Goal: Information Seeking & Learning: Learn about a topic

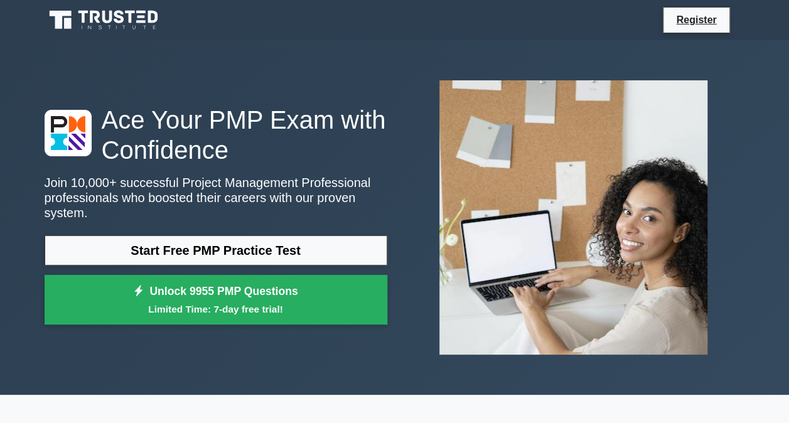
click at [243, 240] on link "Start Free PMP Practice Test" at bounding box center [216, 250] width 343 height 30
click at [310, 235] on link "Start Free PMP Practice Test" at bounding box center [216, 250] width 343 height 30
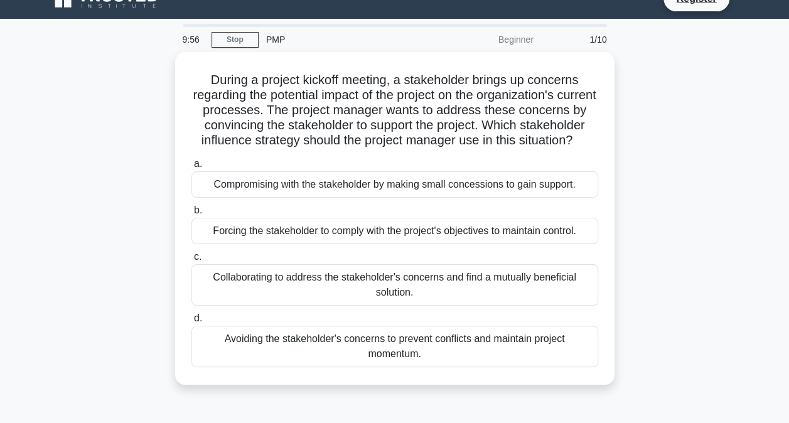
scroll to position [4, 0]
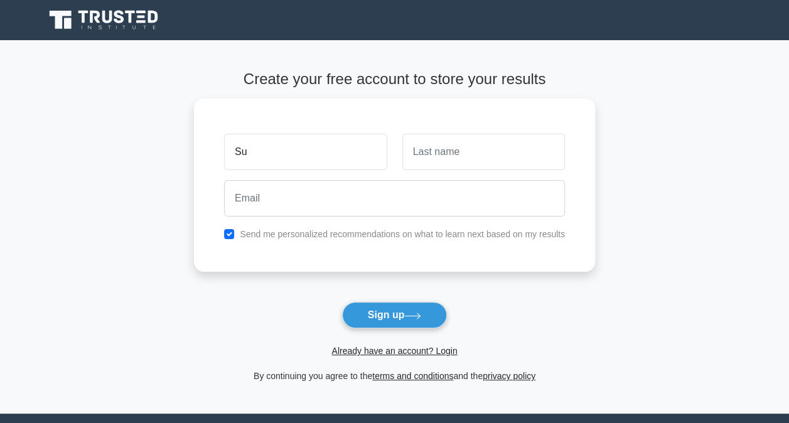
type input "S"
type input "Sulaiman"
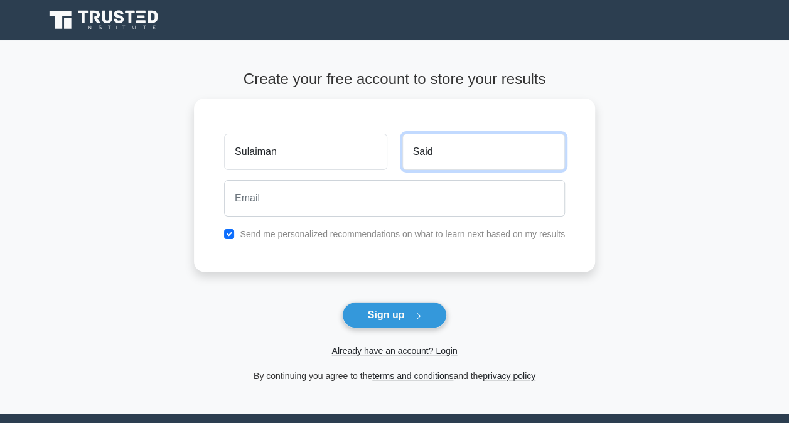
type input "Said"
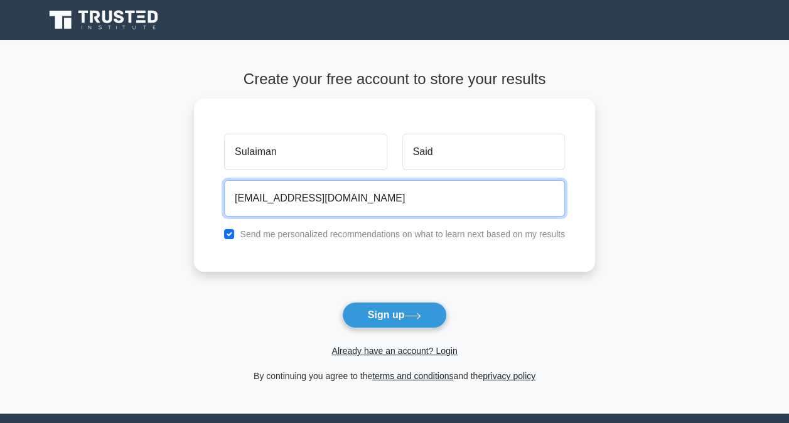
type input "altalaisulaiman@gmail.com"
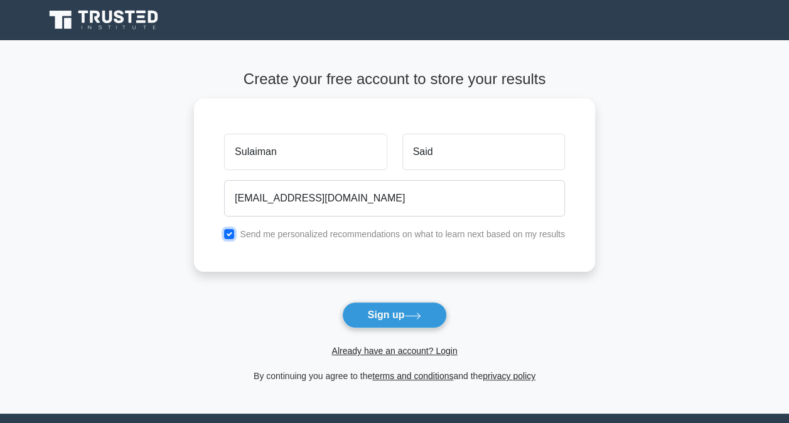
click at [230, 230] on input "checkbox" at bounding box center [229, 234] width 10 height 10
checkbox input "false"
click at [419, 317] on icon at bounding box center [412, 315] width 17 height 7
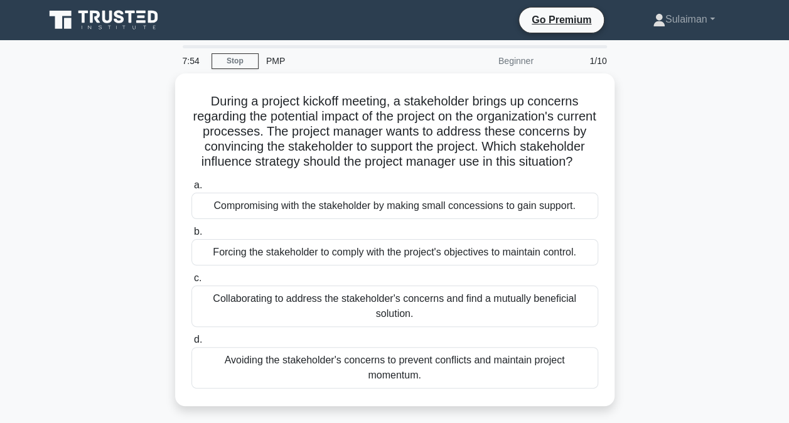
click at [314, 219] on div "Compromising with the stakeholder by making small concessions to gain support." at bounding box center [394, 206] width 406 height 26
click at [191, 189] on input "a. Compromising with the stakeholder by making small concessions to gain suppor…" at bounding box center [191, 185] width 0 height 8
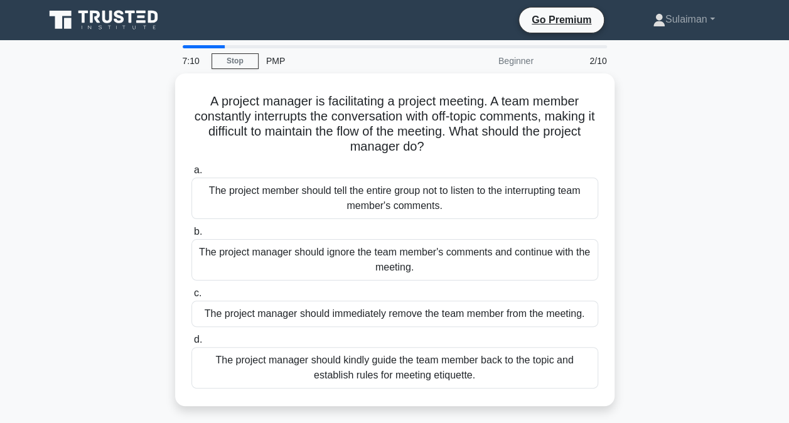
click at [294, 359] on div "The project manager should kindly guide the team member back to the topic and e…" at bounding box center [394, 367] width 406 height 41
click at [191, 344] on input "d. The project manager should kindly guide the team member back to the topic an…" at bounding box center [191, 340] width 0 height 8
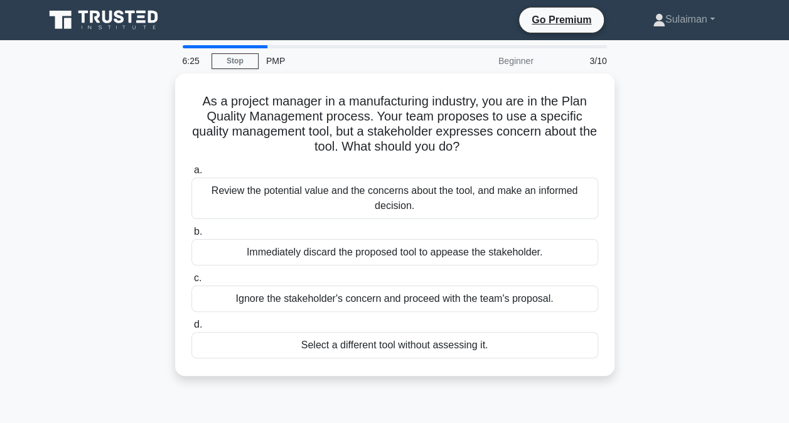
click at [307, 191] on div "Review the potential value and the concerns about the tool, and make an informe…" at bounding box center [394, 198] width 406 height 41
click at [191, 174] on input "a. Review the potential value and the concerns about the tool, and make an info…" at bounding box center [191, 170] width 0 height 8
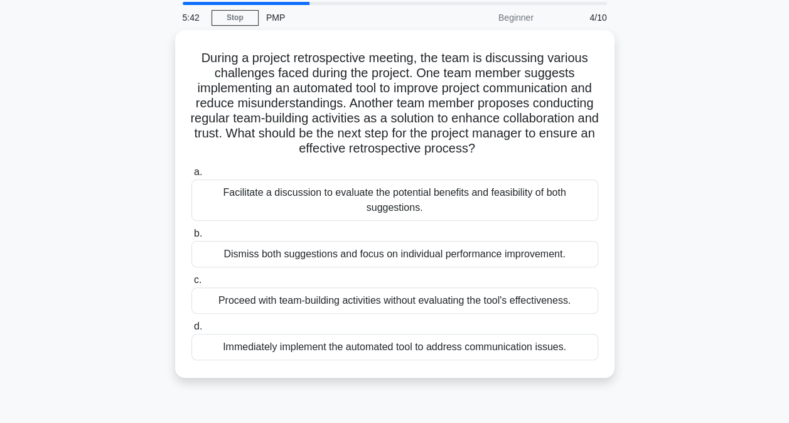
scroll to position [63, 0]
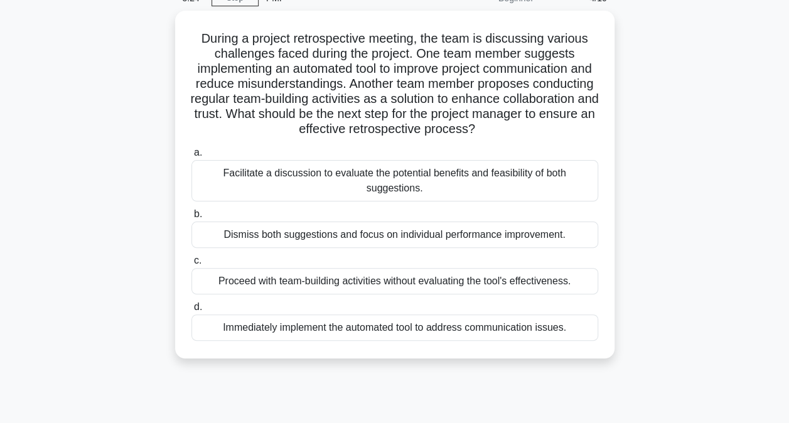
click at [268, 173] on div "Facilitate a discussion to evaluate the potential benefits and feasibility of b…" at bounding box center [394, 180] width 406 height 41
click at [191, 157] on input "a. Facilitate a discussion to evaluate the potential benefits and feasibility o…" at bounding box center [191, 153] width 0 height 8
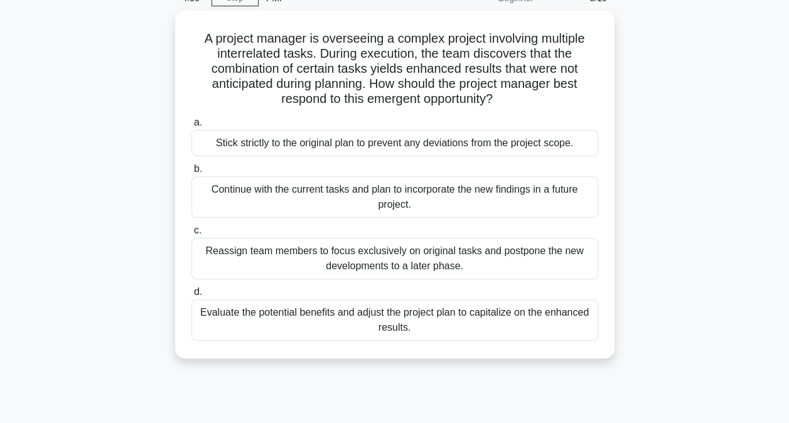
click at [256, 310] on div "Evaluate the potential benefits and adjust the project plan to capitalize on th…" at bounding box center [394, 319] width 406 height 41
click at [191, 296] on input "d. Evaluate the potential benefits and adjust the project plan to capitalize on…" at bounding box center [191, 292] width 0 height 8
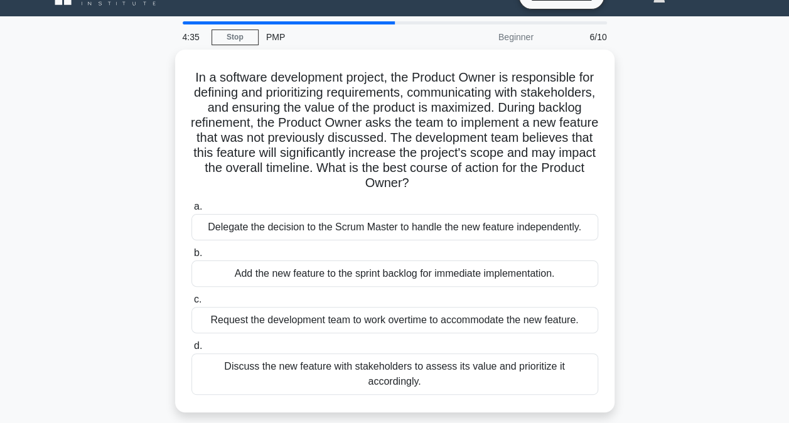
scroll to position [0, 0]
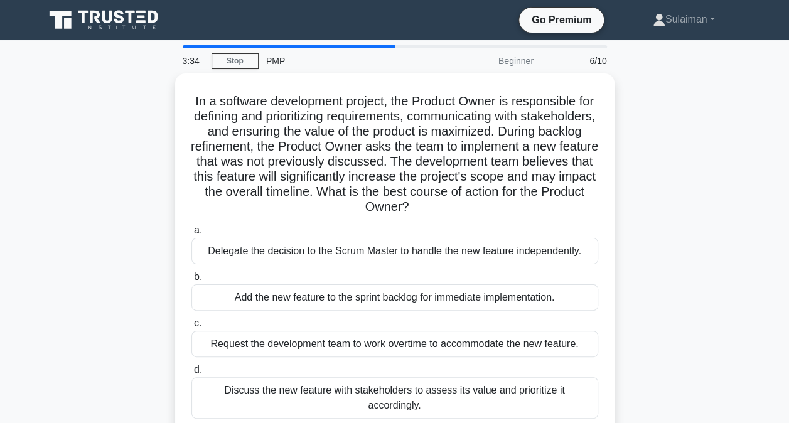
click at [356, 386] on div "Discuss the new feature with stakeholders to assess its value and prioritize it…" at bounding box center [394, 397] width 406 height 41
click at [191, 374] on input "d. Discuss the new feature with stakeholders to assess its value and prioritize…" at bounding box center [191, 370] width 0 height 8
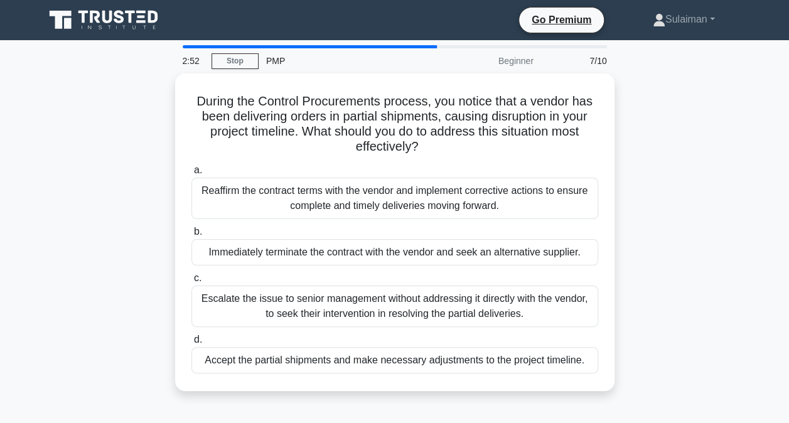
click at [295, 196] on div "Reaffirm the contract terms with the vendor and implement corrective actions to…" at bounding box center [394, 198] width 406 height 41
click at [191, 174] on input "a. Reaffirm the contract terms with the vendor and implement corrective actions…" at bounding box center [191, 170] width 0 height 8
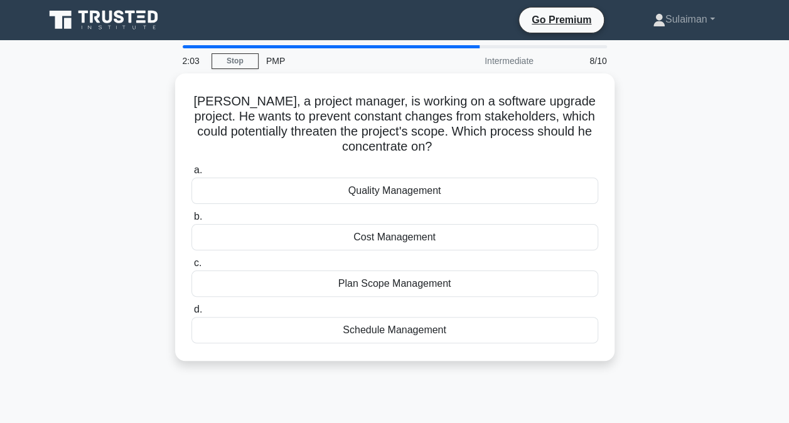
click at [399, 282] on div "Plan Scope Management" at bounding box center [394, 283] width 406 height 26
click at [191, 267] on input "c. Plan Scope Management" at bounding box center [191, 263] width 0 height 8
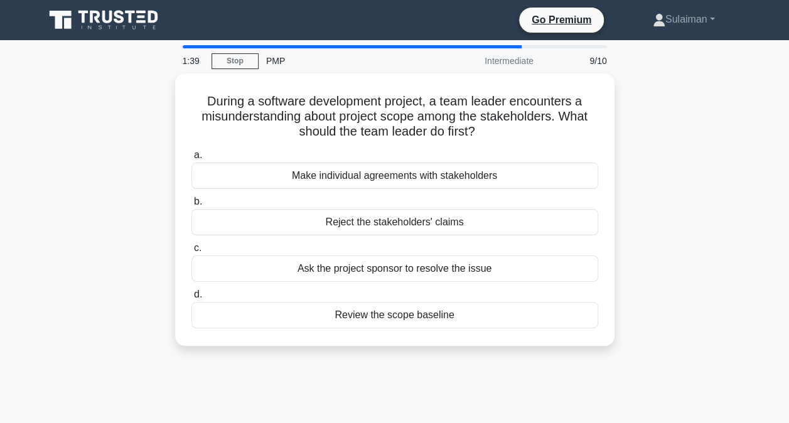
click at [369, 312] on div "Review the scope baseline" at bounding box center [394, 315] width 406 height 26
click at [191, 299] on input "d. Review the scope baseline" at bounding box center [191, 294] width 0 height 8
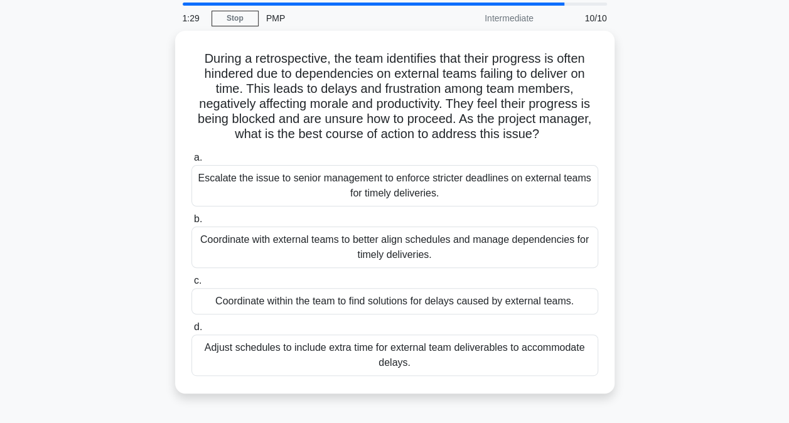
scroll to position [63, 0]
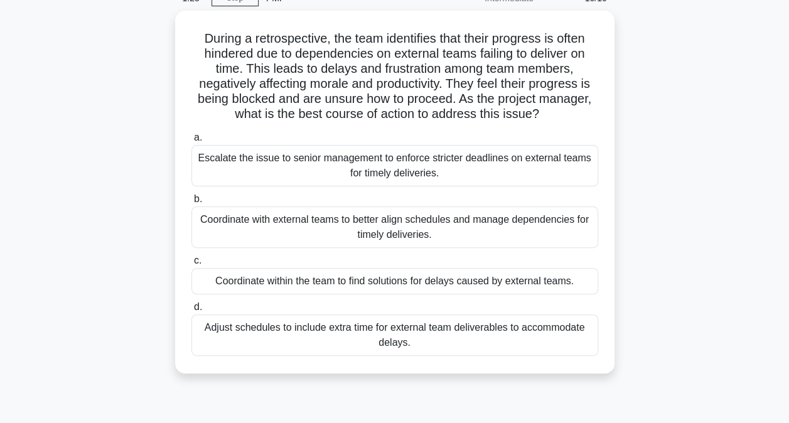
click at [387, 274] on div "Coordinate within the team to find solutions for delays caused by external team…" at bounding box center [394, 281] width 406 height 26
click at [191, 265] on input "c. Coordinate within the team to find solutions for delays caused by external t…" at bounding box center [191, 261] width 0 height 8
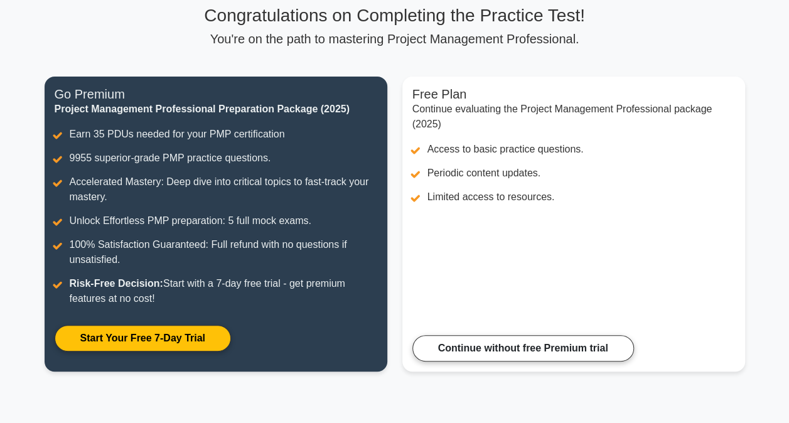
scroll to position [69, 0]
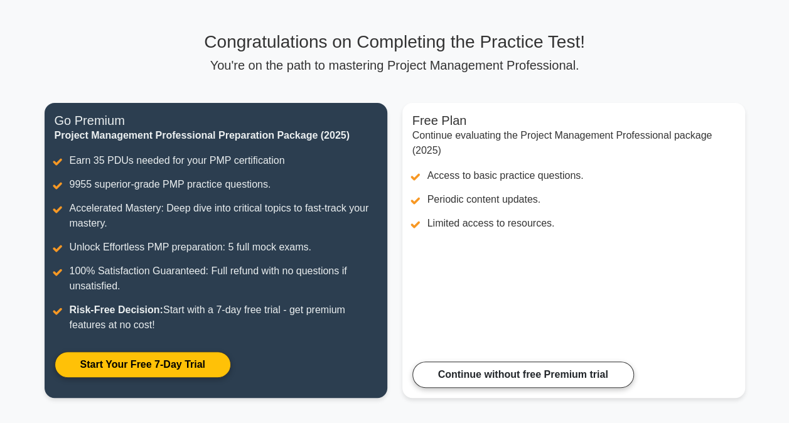
click at [528, 371] on link "Continue without free Premium trial" at bounding box center [522, 374] width 221 height 26
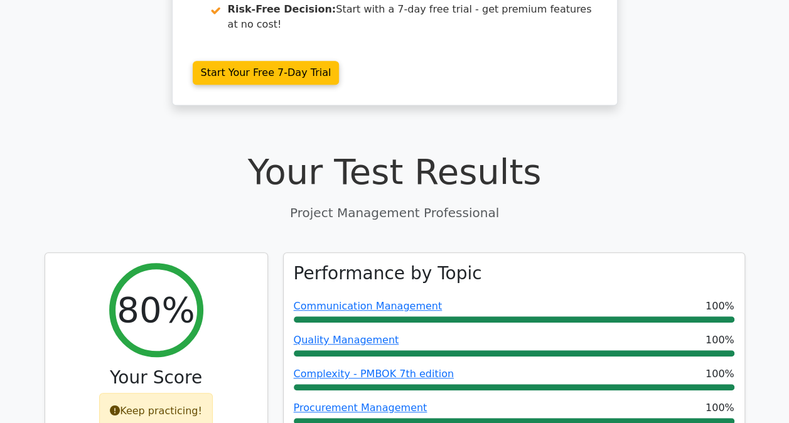
scroll to position [376, 0]
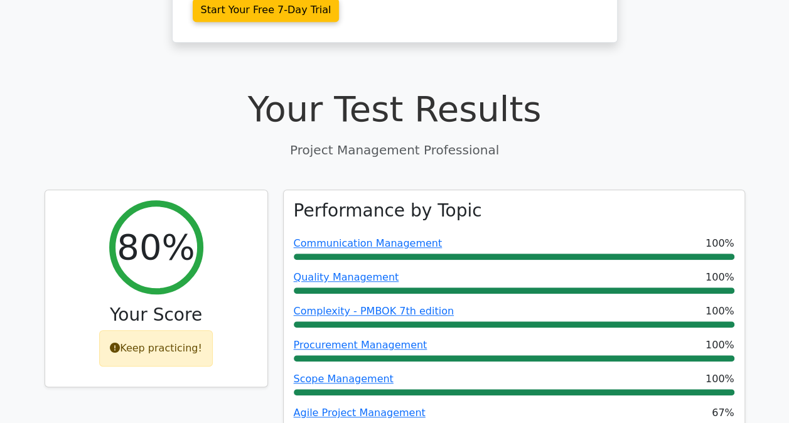
click at [359, 237] on link "Communication Management" at bounding box center [368, 243] width 149 height 12
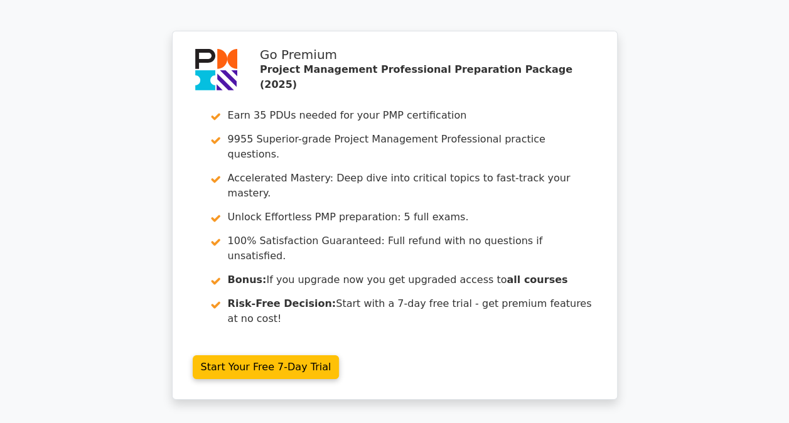
scroll to position [2196, 0]
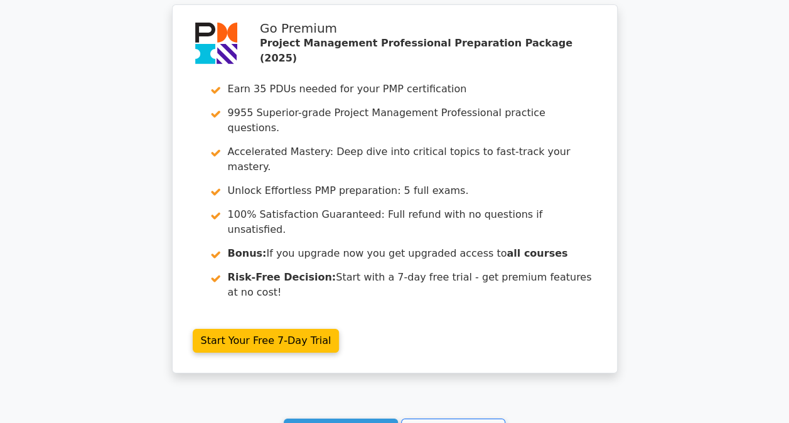
click at [279, 329] on link "Start Your Free 7-Day Trial" at bounding box center [266, 341] width 147 height 24
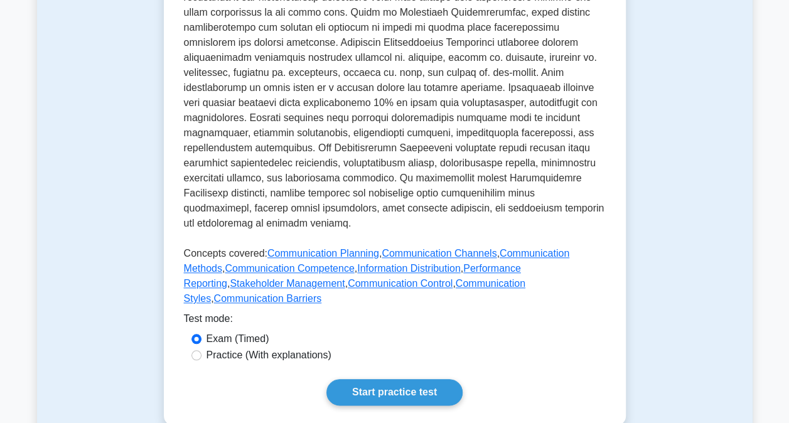
scroll to position [63, 0]
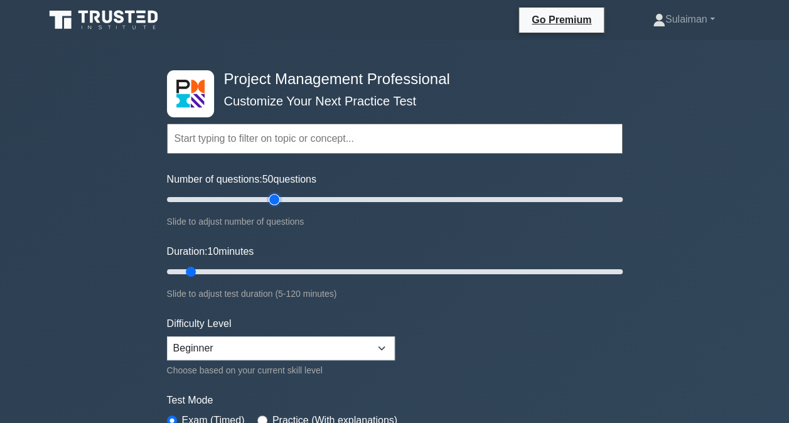
click at [279, 199] on input "Number of questions: 50 questions" at bounding box center [394, 199] width 455 height 15
click at [208, 199] on input "Number of questions: 50 questions" at bounding box center [394, 199] width 455 height 15
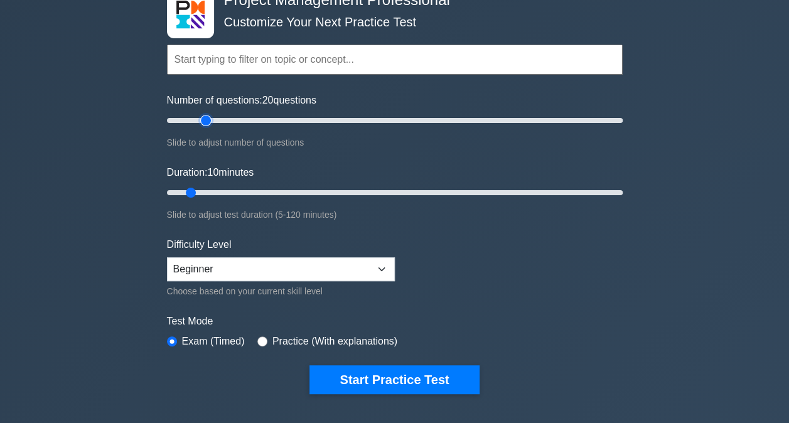
scroll to position [63, 0]
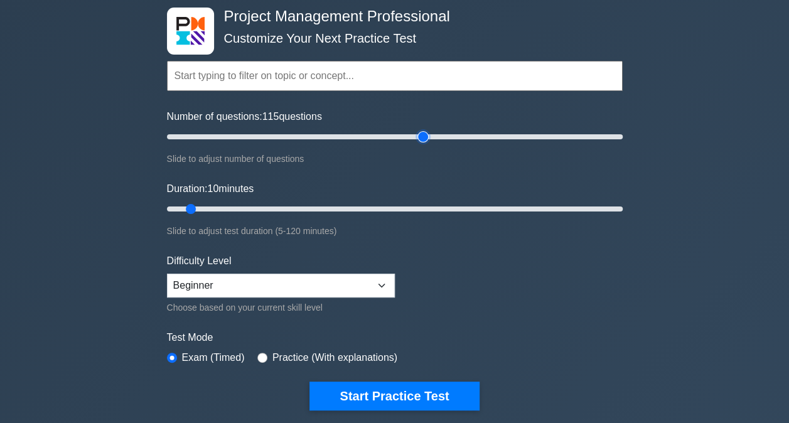
click at [425, 140] on input "Number of questions: 115 questions" at bounding box center [394, 136] width 455 height 15
click at [606, 138] on input "Number of questions: 195 questions" at bounding box center [394, 136] width 455 height 15
type input "20"
click at [203, 135] on input "Number of questions: 20 questions" at bounding box center [394, 136] width 455 height 15
type input "10"
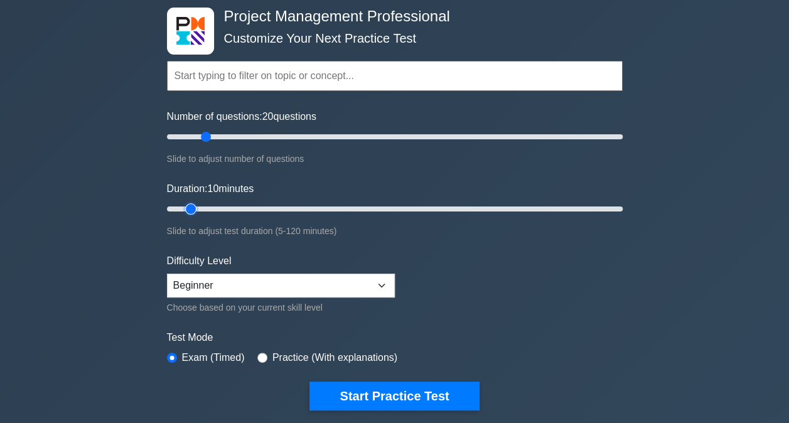
drag, startPoint x: 192, startPoint y: 203, endPoint x: 198, endPoint y: 208, distance: 8.0
click at [198, 208] on input "Duration: 10 minutes" at bounding box center [394, 208] width 455 height 15
drag, startPoint x: 208, startPoint y: 137, endPoint x: 188, endPoint y: 142, distance: 20.5
type input "10"
click at [188, 142] on input "Number of questions: 10 questions" at bounding box center [394, 136] width 455 height 15
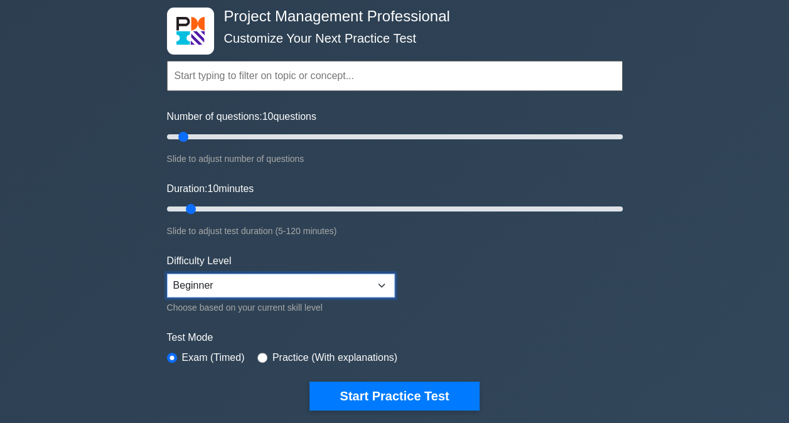
click at [254, 280] on select "Beginner Intermediate Expert" at bounding box center [281, 286] width 228 height 24
select select "intermediate"
click at [167, 274] on select "Beginner Intermediate Expert" at bounding box center [281, 286] width 228 height 24
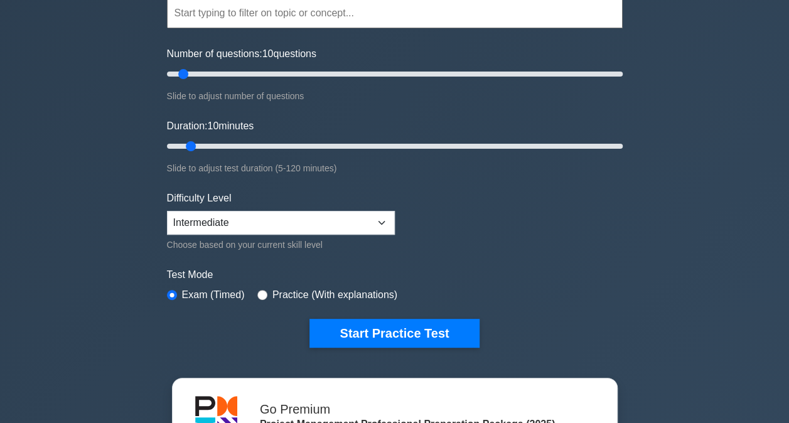
click at [375, 324] on button "Start Practice Test" at bounding box center [393, 333] width 169 height 29
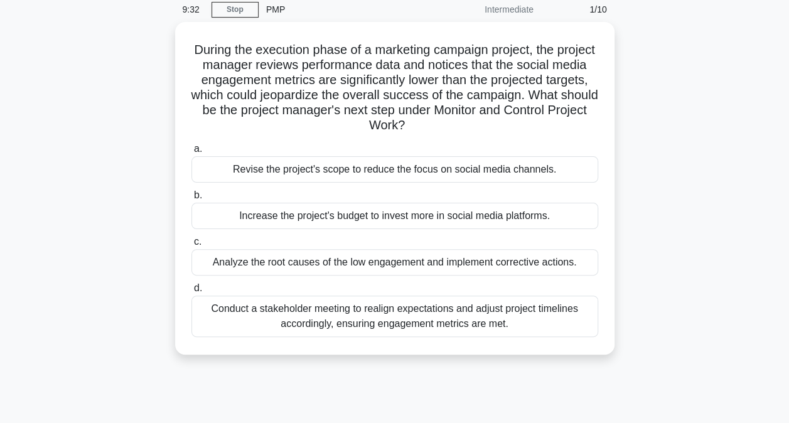
scroll to position [63, 0]
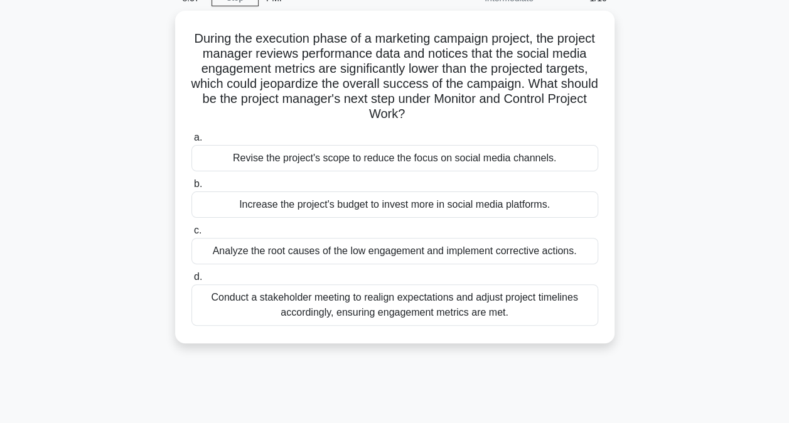
click at [340, 246] on div "Analyze the root causes of the low engagement and implement corrective actions." at bounding box center [394, 251] width 406 height 26
click at [191, 235] on input "c. Analyze the root causes of the low engagement and implement corrective actio…" at bounding box center [191, 230] width 0 height 8
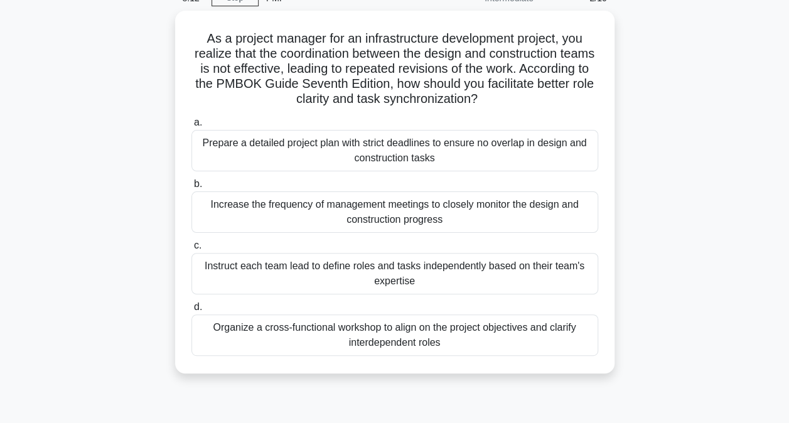
click at [296, 208] on div "Increase the frequency of management meetings to closely monitor the design and…" at bounding box center [394, 211] width 406 height 41
click at [191, 188] on input "b. Increase the frequency of management meetings to closely monitor the design …" at bounding box center [191, 184] width 0 height 8
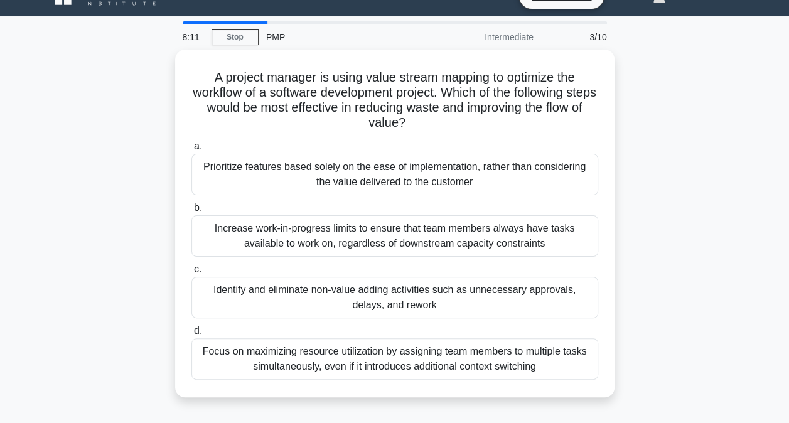
scroll to position [0, 0]
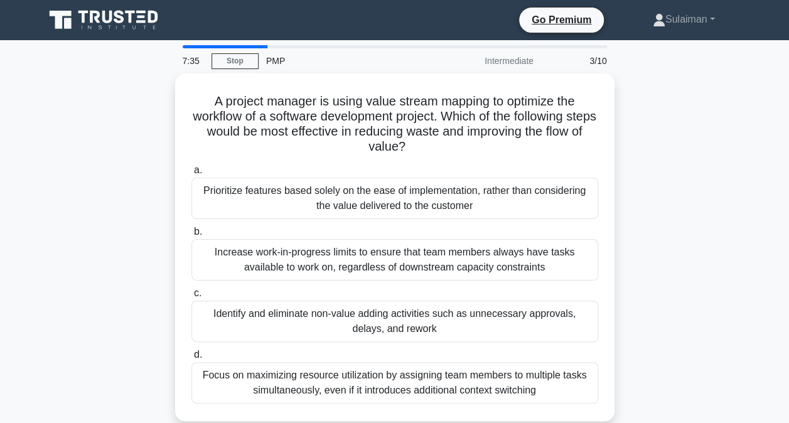
click at [337, 306] on div "Identify and eliminate non-value adding activities such as unnecessary approval…" at bounding box center [394, 320] width 406 height 41
click at [191, 297] on input "c. Identify and eliminate non-value adding activities such as unnecessary appro…" at bounding box center [191, 293] width 0 height 8
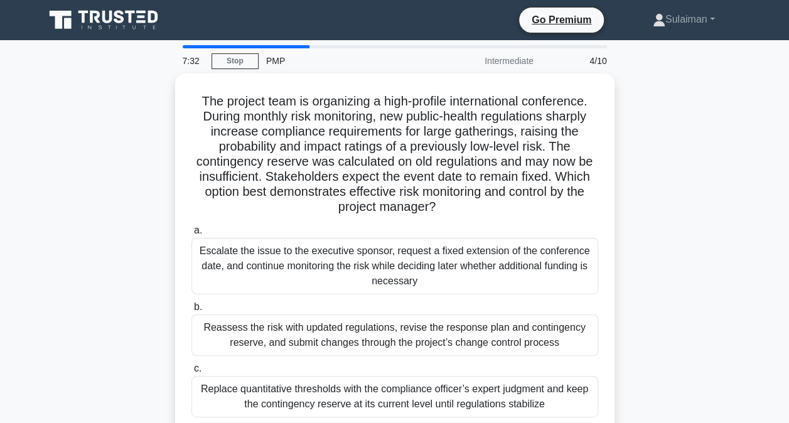
click at [327, 319] on div "Reassess the risk with updated regulations, revise the response plan and contin…" at bounding box center [394, 334] width 406 height 41
click at [191, 311] on input "b. Reassess the risk with updated regulations, revise the response plan and con…" at bounding box center [191, 307] width 0 height 8
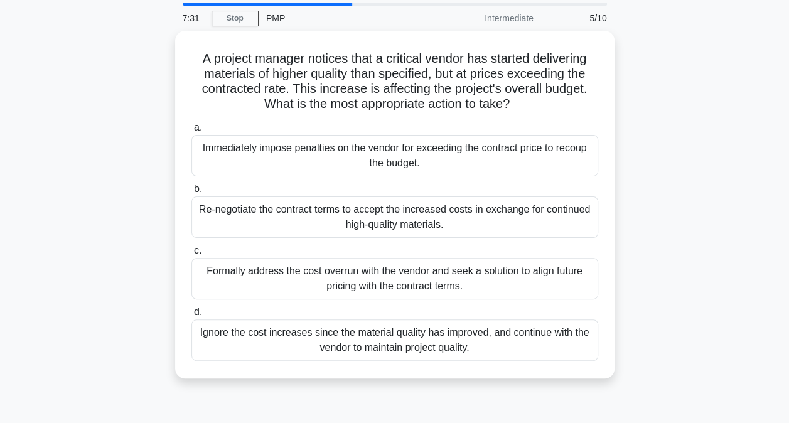
scroll to position [63, 0]
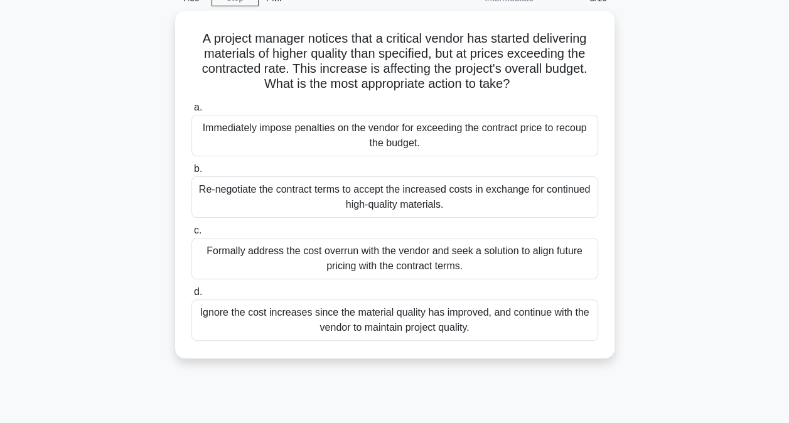
click at [327, 319] on div "Ignore the cost increases since the material quality has improved, and continue…" at bounding box center [394, 319] width 406 height 41
click at [191, 296] on input "d. Ignore the cost increases since the material quality has improved, and conti…" at bounding box center [191, 292] width 0 height 8
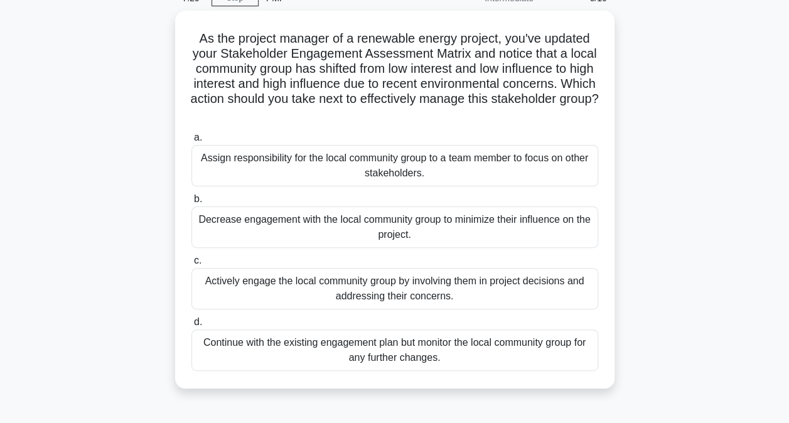
scroll to position [0, 0]
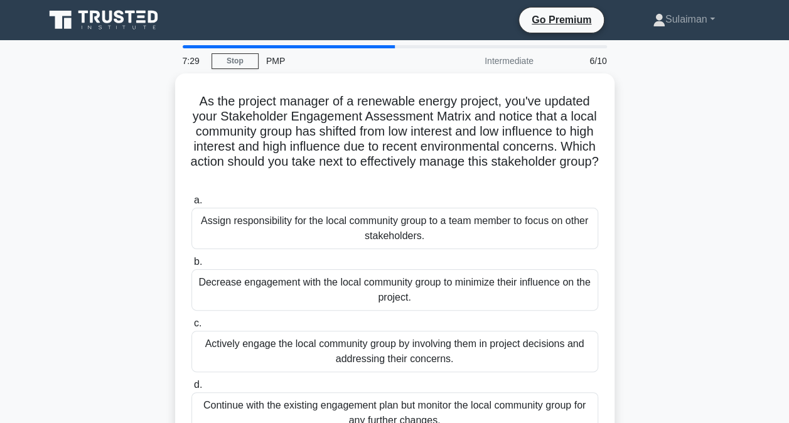
click at [314, 344] on div "Actively engage the local community group by involving them in project decision…" at bounding box center [394, 351] width 406 height 41
click at [191, 327] on input "c. Actively engage the local community group by involving them in project decis…" at bounding box center [191, 323] width 0 height 8
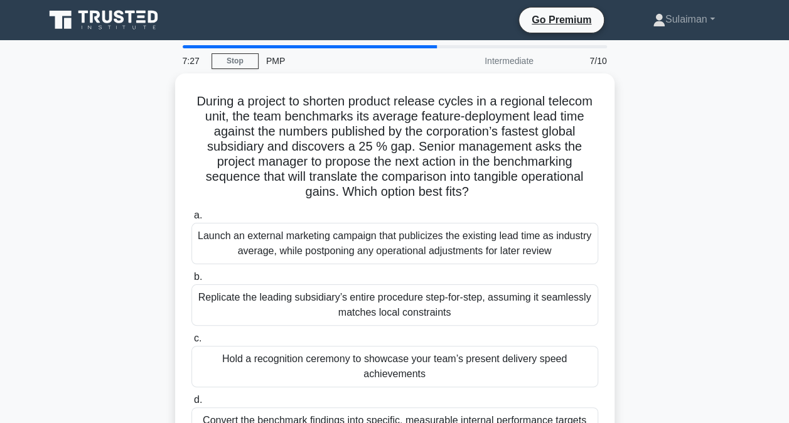
click at [306, 356] on div "Hold a recognition ceremony to showcase your team’s present delivery speed achi…" at bounding box center [394, 366] width 406 height 41
click at [191, 343] on input "c. Hold a recognition ceremony to showcase your team’s present delivery speed a…" at bounding box center [191, 338] width 0 height 8
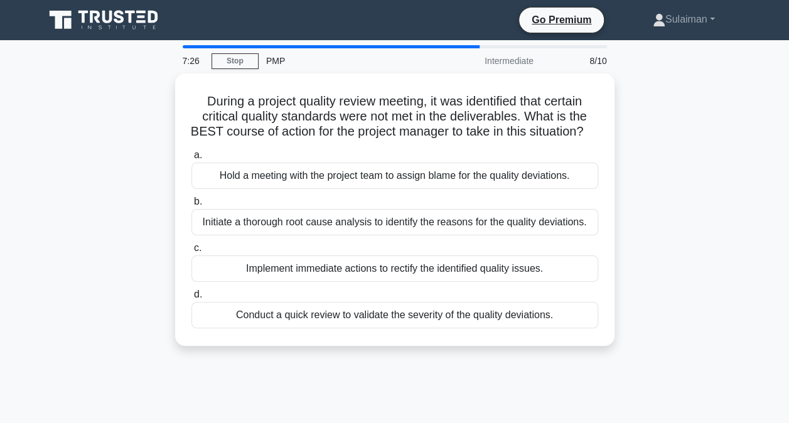
click at [313, 321] on div "Conduct a quick review to validate the severity of the quality deviations." at bounding box center [394, 315] width 406 height 26
click at [191, 299] on input "d. Conduct a quick review to validate the severity of the quality deviations." at bounding box center [191, 294] width 0 height 8
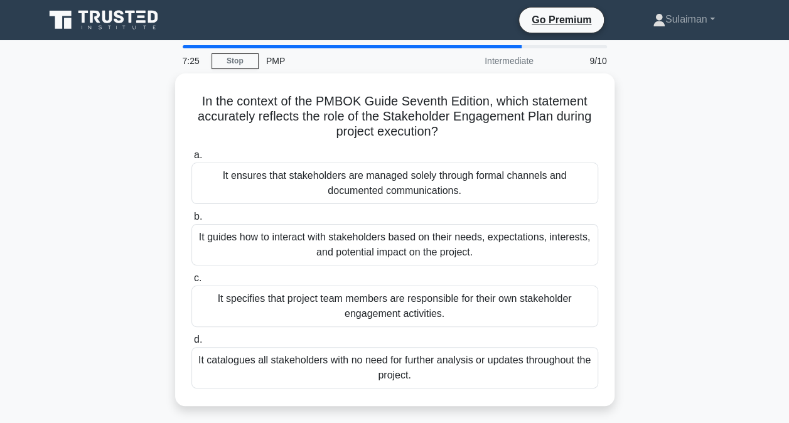
click at [362, 238] on div "It guides how to interact with stakeholders based on their needs, expectations,…" at bounding box center [394, 244] width 406 height 41
click at [191, 221] on input "b. It guides how to interact with stakeholders based on their needs, expectatio…" at bounding box center [191, 217] width 0 height 8
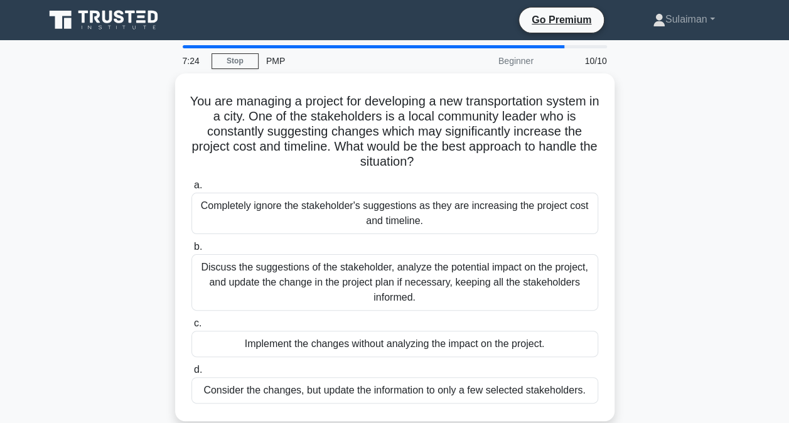
click at [371, 203] on div "Completely ignore the stakeholder's suggestions as they are increasing the proj…" at bounding box center [394, 213] width 406 height 41
click at [191, 189] on input "a. Completely ignore the stakeholder's suggestions as they are increasing the p…" at bounding box center [191, 185] width 0 height 8
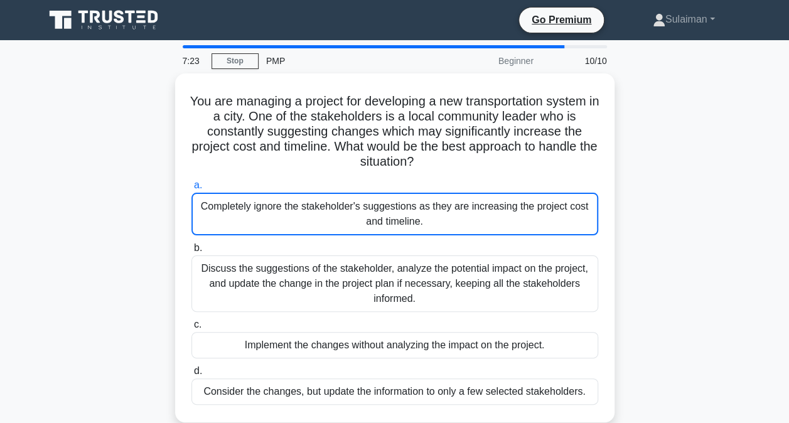
click at [337, 287] on div "Discuss the suggestions of the stakeholder, analyze the potential impact on the…" at bounding box center [394, 283] width 406 height 56
click at [191, 252] on input "b. Discuss the suggestions of the stakeholder, analyze the potential impact on …" at bounding box center [191, 248] width 0 height 8
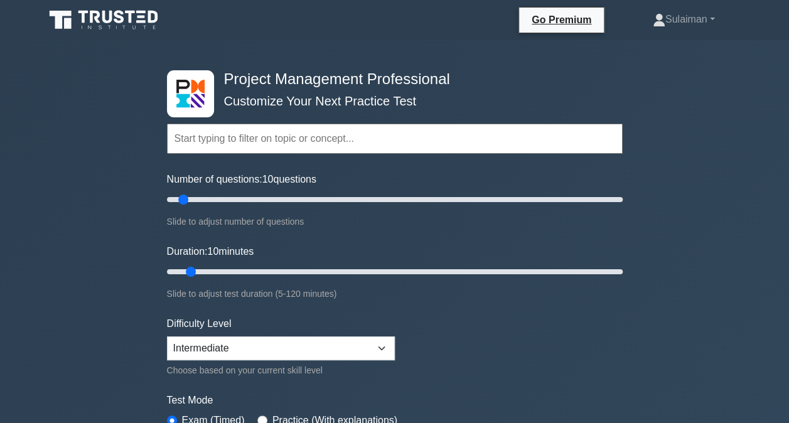
scroll to position [63, 0]
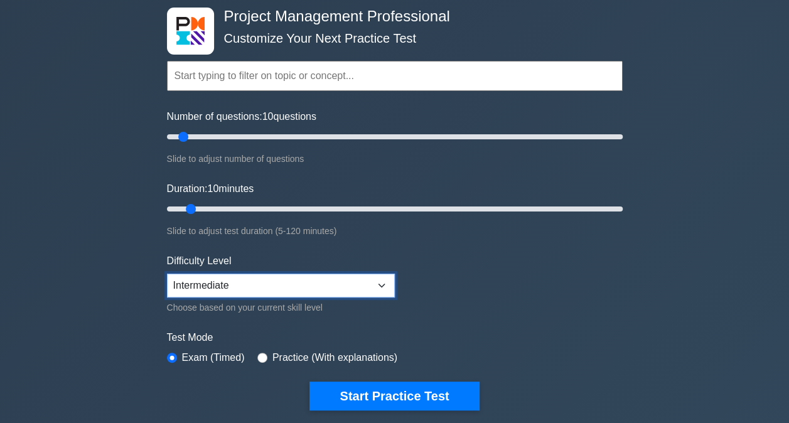
click at [272, 280] on select "Beginner Intermediate Expert" at bounding box center [281, 286] width 228 height 24
select select "beginner"
click at [167, 274] on select "Beginner Intermediate Expert" at bounding box center [281, 286] width 228 height 24
click at [391, 389] on button "Start Practice Test" at bounding box center [393, 395] width 169 height 29
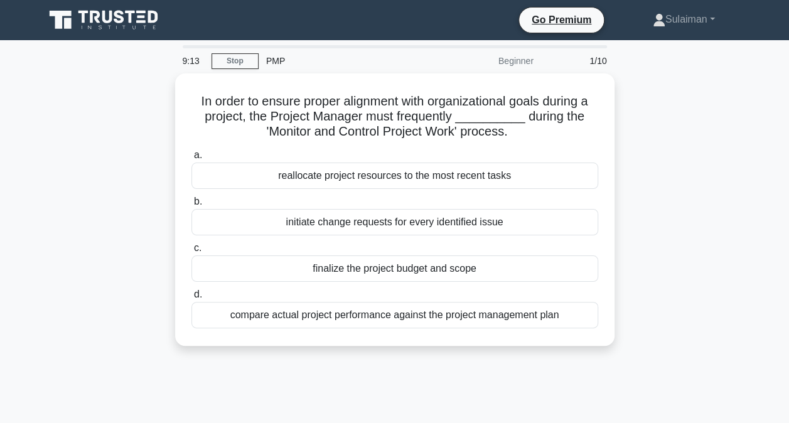
click at [452, 311] on div "compare actual project performance against the project management plan" at bounding box center [394, 315] width 406 height 26
click at [191, 299] on input "d. compare actual project performance against the project management plan" at bounding box center [191, 294] width 0 height 8
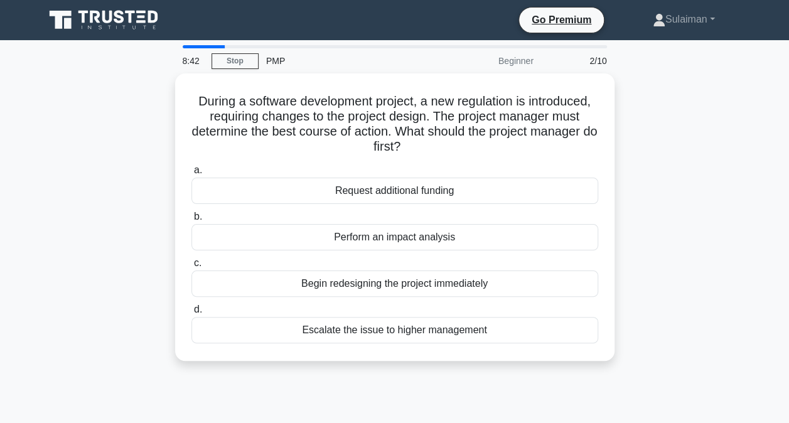
click at [351, 240] on div "Perform an impact analysis" at bounding box center [394, 237] width 406 height 26
click at [191, 221] on input "b. Perform an impact analysis" at bounding box center [191, 217] width 0 height 8
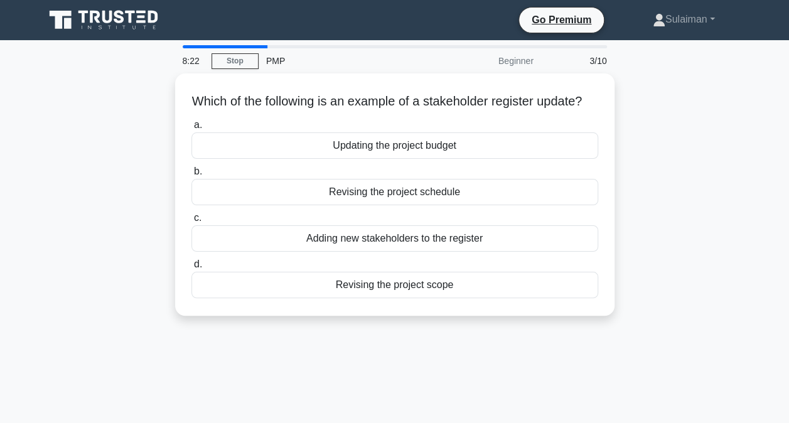
click at [470, 251] on div "Adding new stakeholders to the register" at bounding box center [394, 238] width 406 height 26
click at [191, 222] on input "c. Adding new stakeholders to the register" at bounding box center [191, 218] width 0 height 8
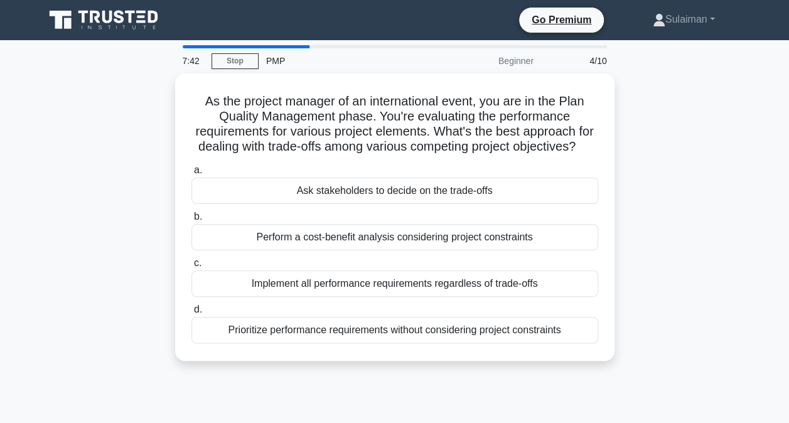
click at [349, 265] on div "a. Ask stakeholders to decide on the trade-offs b. Perform a cost-benefit analy…" at bounding box center [395, 253] width 422 height 186
click at [336, 263] on div "a. Ask stakeholders to decide on the trade-offs b. Perform a cost-benefit analy…" at bounding box center [395, 253] width 422 height 186
click at [336, 250] on div "Perform a cost-benefit analysis considering project constraints" at bounding box center [394, 237] width 406 height 26
click at [191, 221] on input "b. Perform a cost-benefit analysis considering project constraints" at bounding box center [191, 217] width 0 height 8
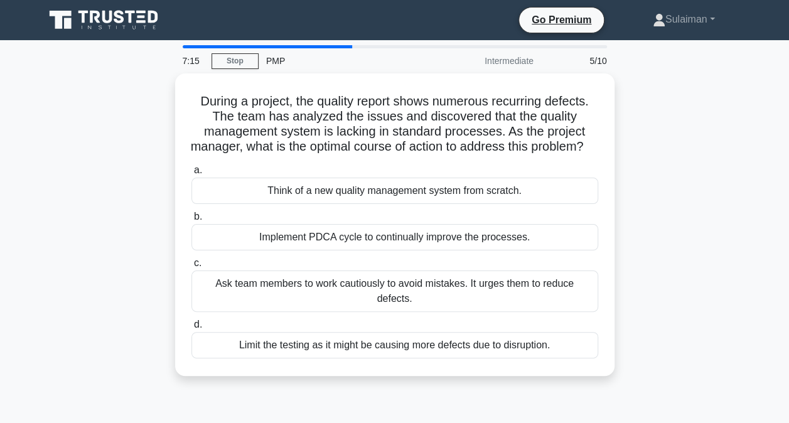
click at [315, 349] on div "Limit the testing as it might be causing more defects due to disruption." at bounding box center [394, 345] width 406 height 26
click at [191, 329] on input "d. Limit the testing as it might be causing more defects due to disruption." at bounding box center [191, 325] width 0 height 8
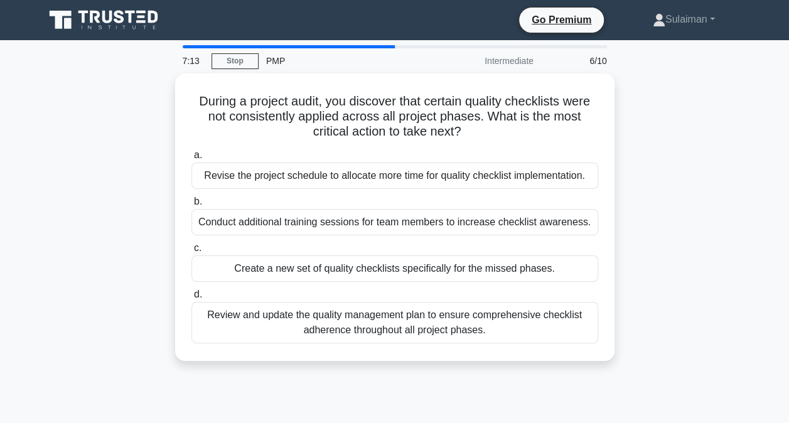
click at [311, 326] on div "Review and update the quality management plan to ensure comprehensive checklist…" at bounding box center [394, 322] width 406 height 41
click at [191, 299] on input "d. Review and update the quality management plan to ensure comprehensive checkl…" at bounding box center [191, 294] width 0 height 8
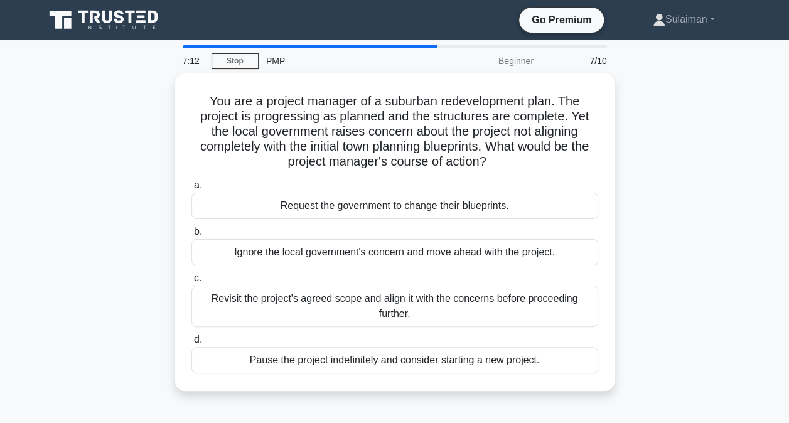
click at [312, 308] on div "Revisit the project's agreed scope and align it with the concerns before procee…" at bounding box center [394, 305] width 406 height 41
click at [191, 282] on input "c. Revisit the project's agreed scope and align it with the concerns before pro…" at bounding box center [191, 278] width 0 height 8
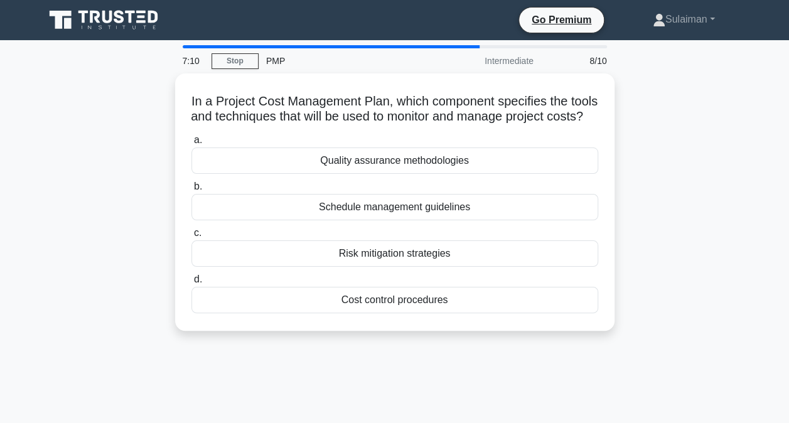
click at [353, 220] on div "Schedule management guidelines" at bounding box center [394, 207] width 406 height 26
click at [191, 191] on input "b. Schedule management guidelines" at bounding box center [191, 187] width 0 height 8
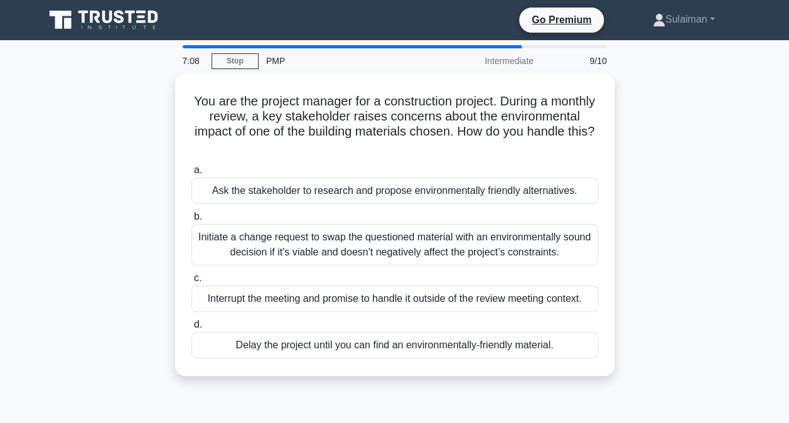
click at [325, 345] on div "Delay the project until you can find an environmentally-friendly material." at bounding box center [394, 345] width 406 height 26
click at [191, 329] on input "d. Delay the project until you can find an environmentally-friendly material." at bounding box center [191, 325] width 0 height 8
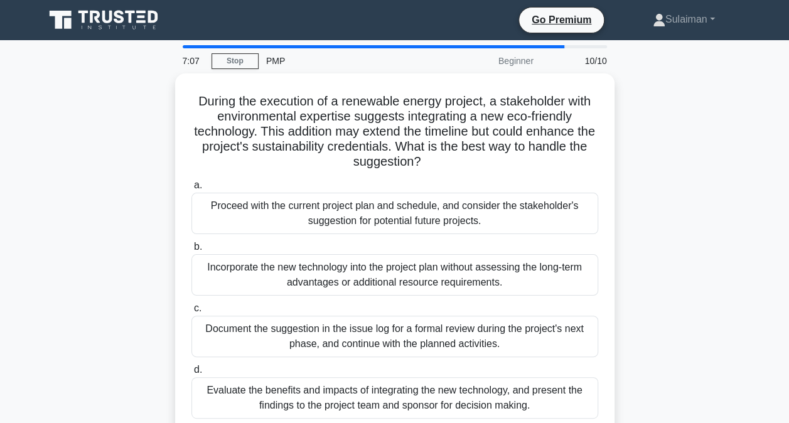
click at [325, 341] on div "Document the suggestion in the issue log for a formal review during the project…" at bounding box center [394, 336] width 406 height 41
click at [191, 312] on input "c. Document the suggestion in the issue log for a formal review during the proj…" at bounding box center [191, 308] width 0 height 8
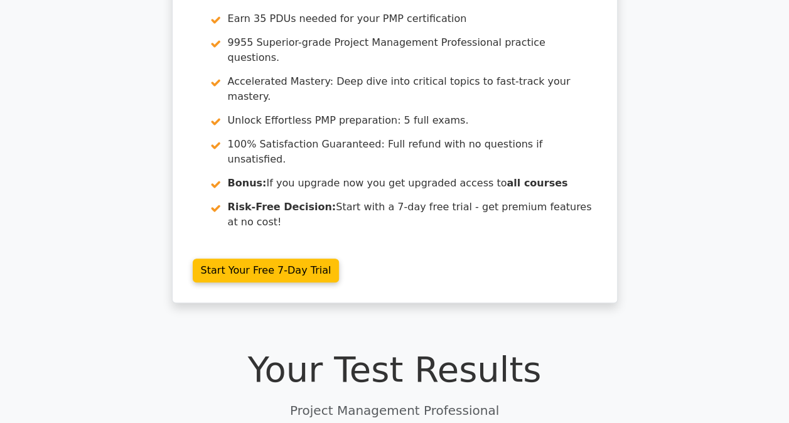
scroll to position [188, 0]
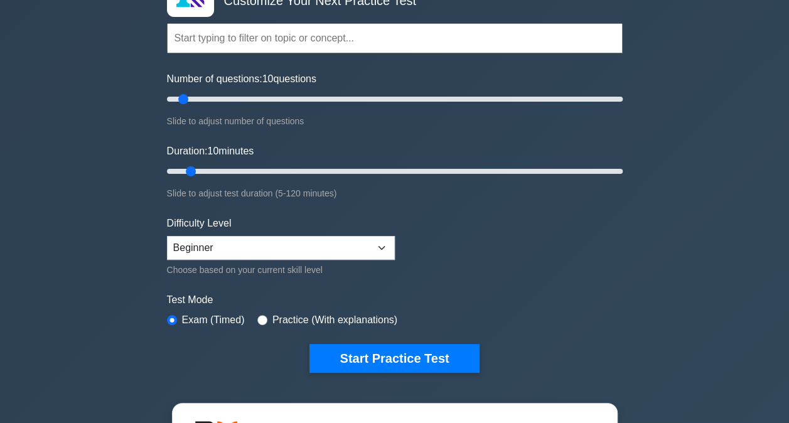
scroll to position [125, 0]
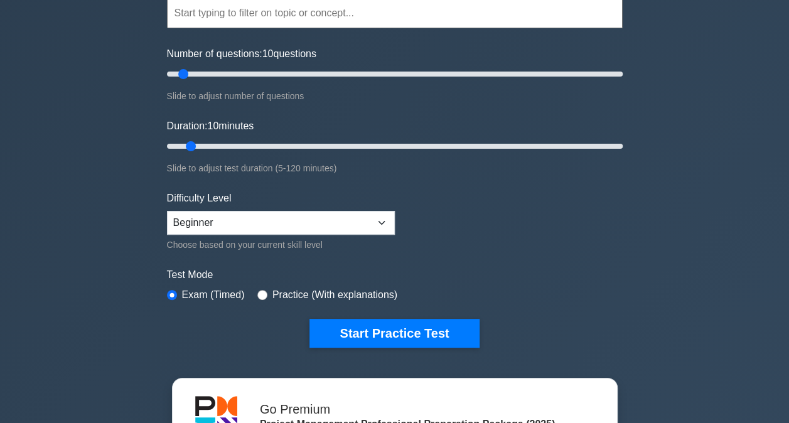
click at [398, 337] on button "Start Practice Test" at bounding box center [393, 333] width 169 height 29
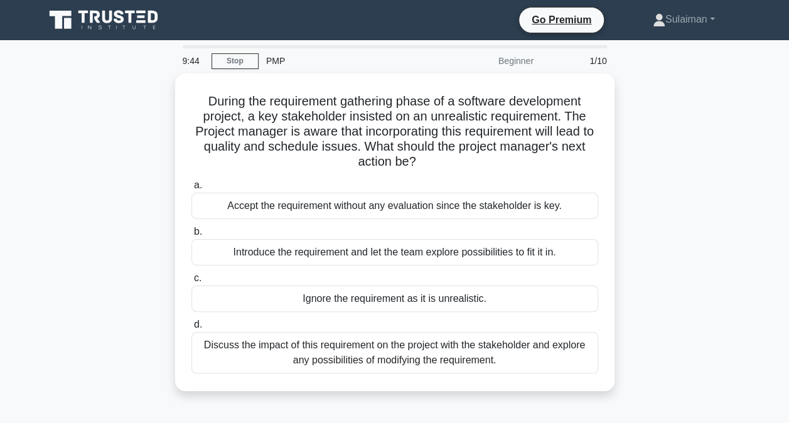
scroll to position [63, 0]
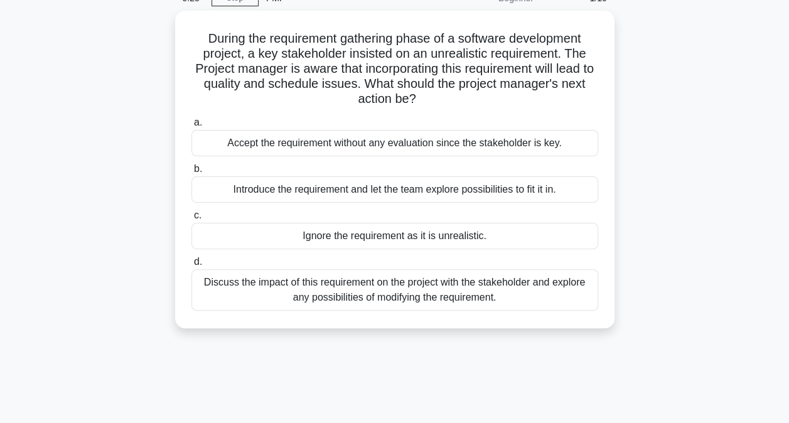
click at [394, 191] on div "Introduce the requirement and let the team explore possibilities to fit it in." at bounding box center [394, 189] width 406 height 26
click at [191, 173] on input "b. Introduce the requirement and let the team explore possibilities to fit it i…" at bounding box center [191, 169] width 0 height 8
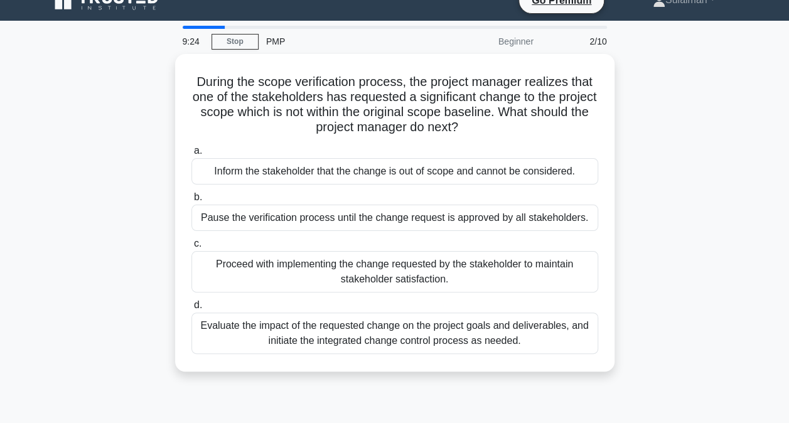
scroll to position [0, 0]
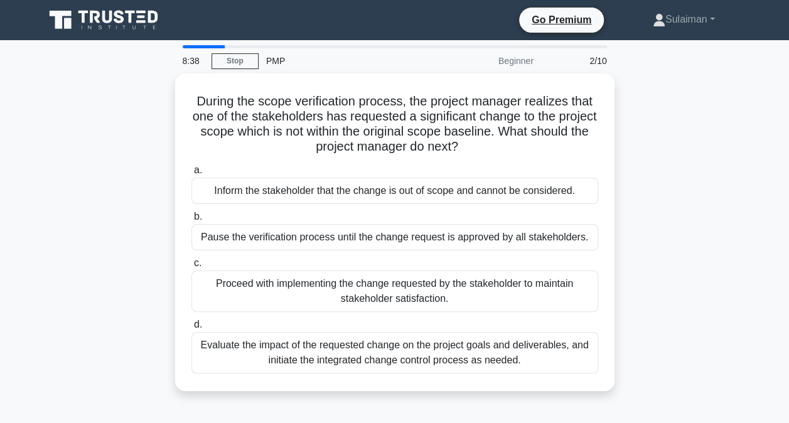
click at [480, 358] on div "Evaluate the impact of the requested change on the project goals and deliverabl…" at bounding box center [394, 352] width 406 height 41
click at [191, 329] on input "d. Evaluate the impact of the requested change on the project goals and deliver…" at bounding box center [191, 325] width 0 height 8
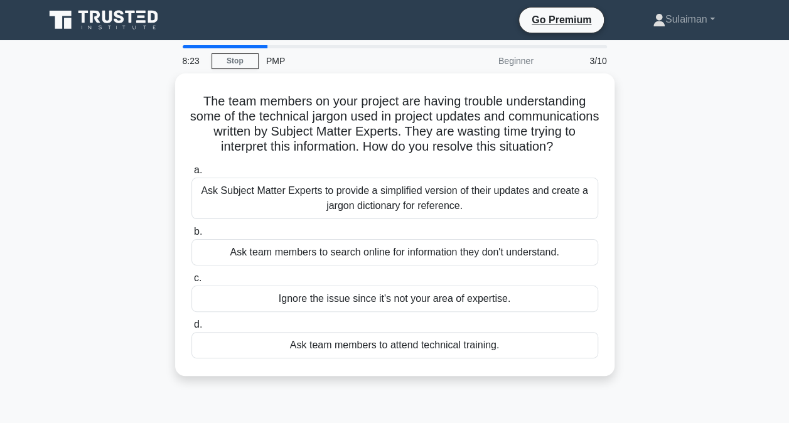
drag, startPoint x: 199, startPoint y: 102, endPoint x: 492, endPoint y: 168, distance: 301.0
click at [492, 168] on div "The team members on your project are having trouble understanding some of the t…" at bounding box center [394, 224] width 429 height 292
drag, startPoint x: 492, startPoint y: 168, endPoint x: 457, endPoint y: 161, distance: 36.4
click at [457, 155] on h5 "The team members on your project are having trouble understanding some of the t…" at bounding box center [394, 123] width 409 height 61
drag, startPoint x: 435, startPoint y: 165, endPoint x: 170, endPoint y: 87, distance: 276.7
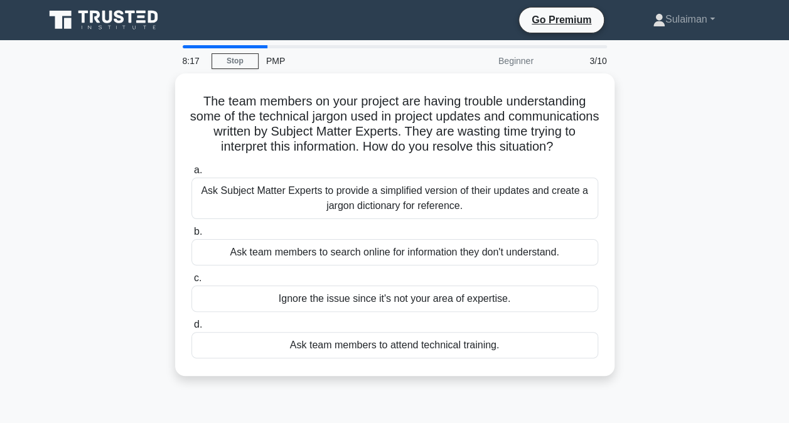
click at [170, 87] on div "The team members on your project are having trouble understanding some of the t…" at bounding box center [394, 231] width 715 height 317
click at [353, 215] on div "Ask Subject Matter Experts to provide a simplified version of their updates and…" at bounding box center [394, 198] width 406 height 41
click at [191, 174] on input "a. Ask Subject Matter Experts to provide a simplified version of their updates …" at bounding box center [191, 170] width 0 height 8
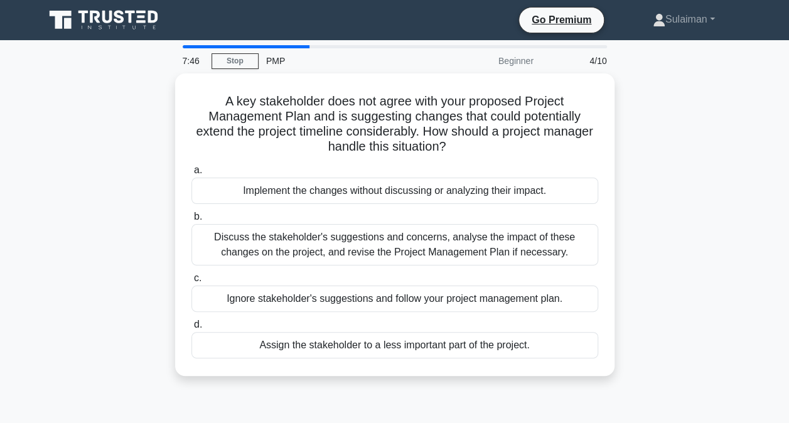
drag, startPoint x: 220, startPoint y: 90, endPoint x: 493, endPoint y: 139, distance: 277.7
click at [493, 139] on h5 "A key stakeholder does not agree with your proposed Project Management Plan and…" at bounding box center [394, 123] width 409 height 61
click at [333, 242] on div "Discuss the stakeholder's suggestions and concerns, analyse the impact of these…" at bounding box center [394, 244] width 406 height 41
click at [191, 221] on input "b. Discuss the stakeholder's suggestions and concerns, analyse the impact of th…" at bounding box center [191, 217] width 0 height 8
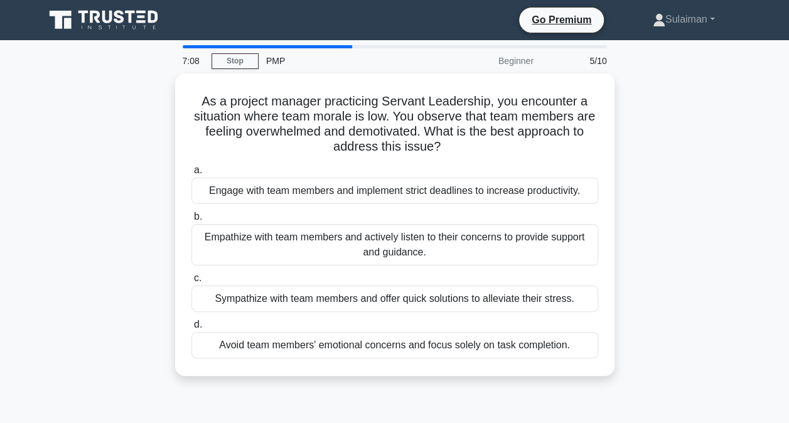
drag, startPoint x: 201, startPoint y: 100, endPoint x: 490, endPoint y: 152, distance: 293.8
click at [490, 152] on h5 "As a project manager practicing Servant Leadership, you encounter a situation w…" at bounding box center [394, 123] width 409 height 61
drag, startPoint x: 490, startPoint y: 152, endPoint x: 449, endPoint y: 56, distance: 104.3
click at [449, 56] on div "Beginner" at bounding box center [486, 60] width 110 height 25
click at [311, 247] on div "Empathize with team members and actively listen to their concerns to provide su…" at bounding box center [394, 244] width 406 height 41
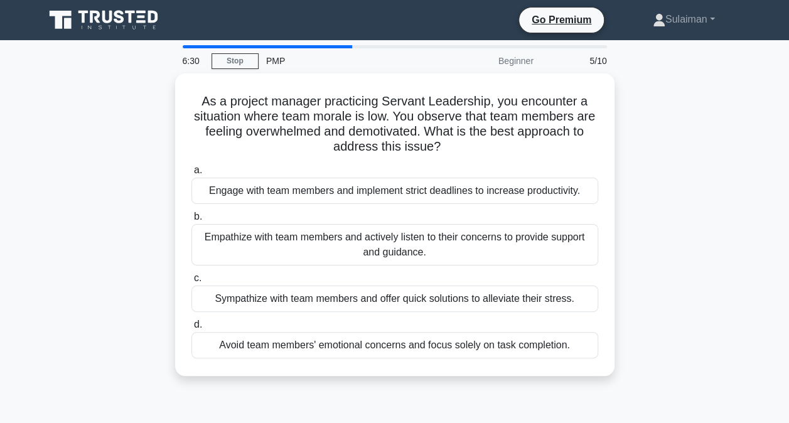
click at [191, 221] on input "b. Empathize with team members and actively listen to their concerns to provide…" at bounding box center [191, 217] width 0 height 8
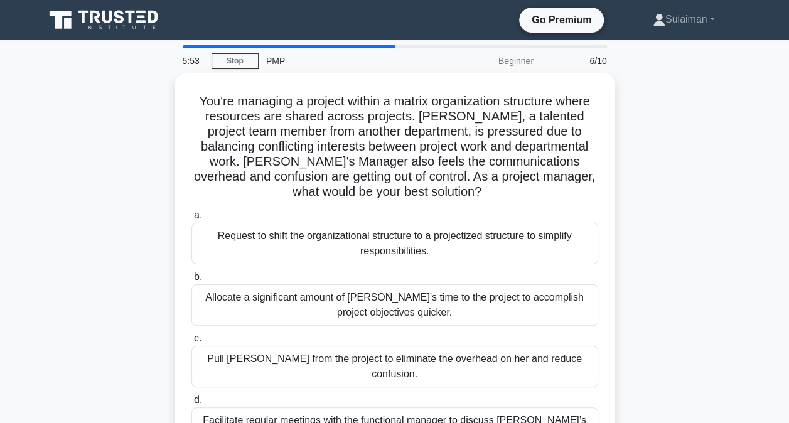
scroll to position [63, 0]
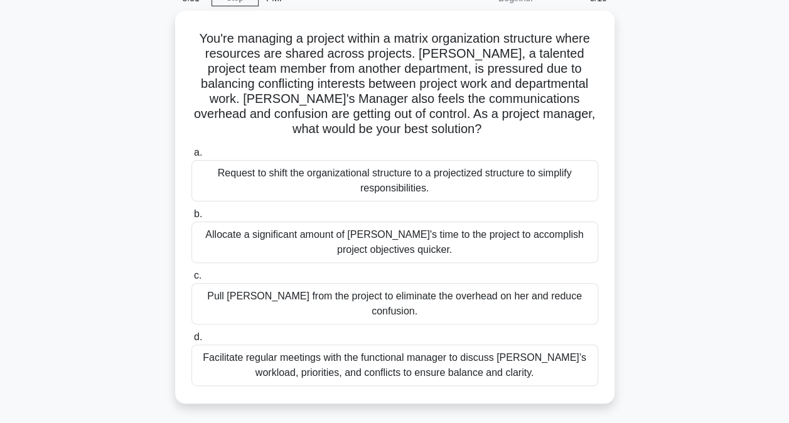
click at [447, 236] on div "Allocate a significant amount of Lisa's time to the project to accomplish proje…" at bounding box center [394, 241] width 406 height 41
click at [191, 218] on input "b. Allocate a significant amount of Lisa's time to the project to accomplish pr…" at bounding box center [191, 214] width 0 height 8
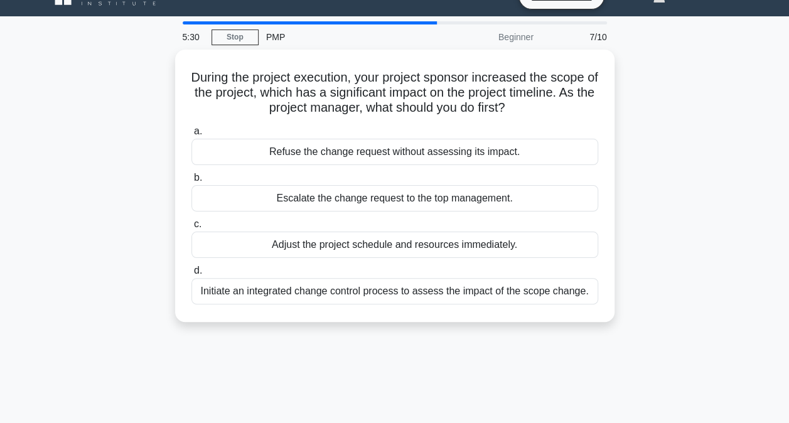
scroll to position [0, 0]
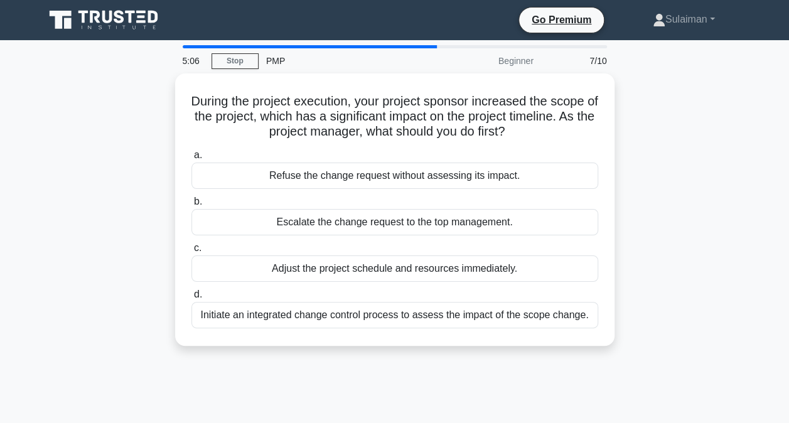
click at [405, 314] on div "Initiate an integrated change control process to assess the impact of the scope…" at bounding box center [394, 315] width 406 height 26
click at [191, 299] on input "d. Initiate an integrated change control process to assess the impact of the sc…" at bounding box center [191, 294] width 0 height 8
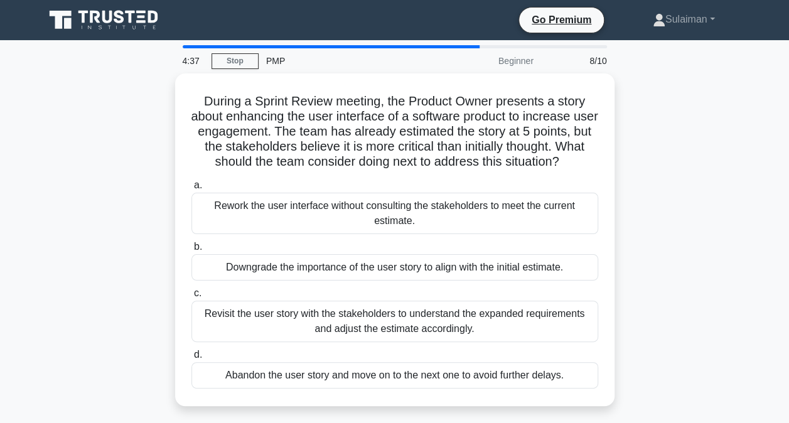
click at [249, 320] on div "Revisit the user story with the stakeholders to understand the expanded require…" at bounding box center [394, 320] width 406 height 41
click at [191, 297] on input "c. Revisit the user story with the stakeholders to understand the expanded requ…" at bounding box center [191, 293] width 0 height 8
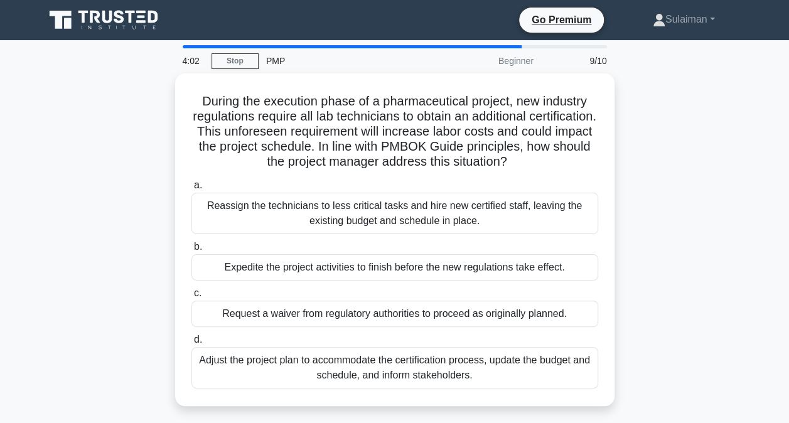
click at [356, 323] on div "Request a waiver from regulatory authorities to proceed as originally planned." at bounding box center [394, 313] width 406 height 26
click at [191, 297] on input "c. Request a waiver from regulatory authorities to proceed as originally planne…" at bounding box center [191, 293] width 0 height 8
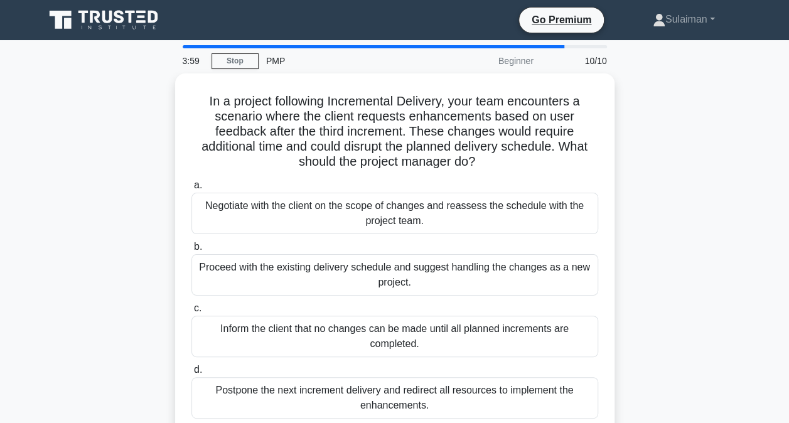
click at [356, 322] on div "Inform the client that no changes can be made until all planned increments are …" at bounding box center [394, 336] width 406 height 41
click at [191, 312] on input "c. Inform the client that no changes can be made until all planned increments a…" at bounding box center [191, 308] width 0 height 8
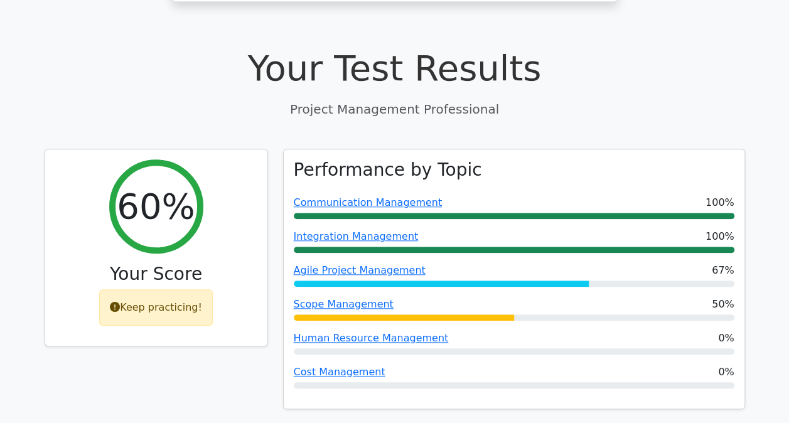
scroll to position [376, 0]
